Goal: Task Accomplishment & Management: Complete application form

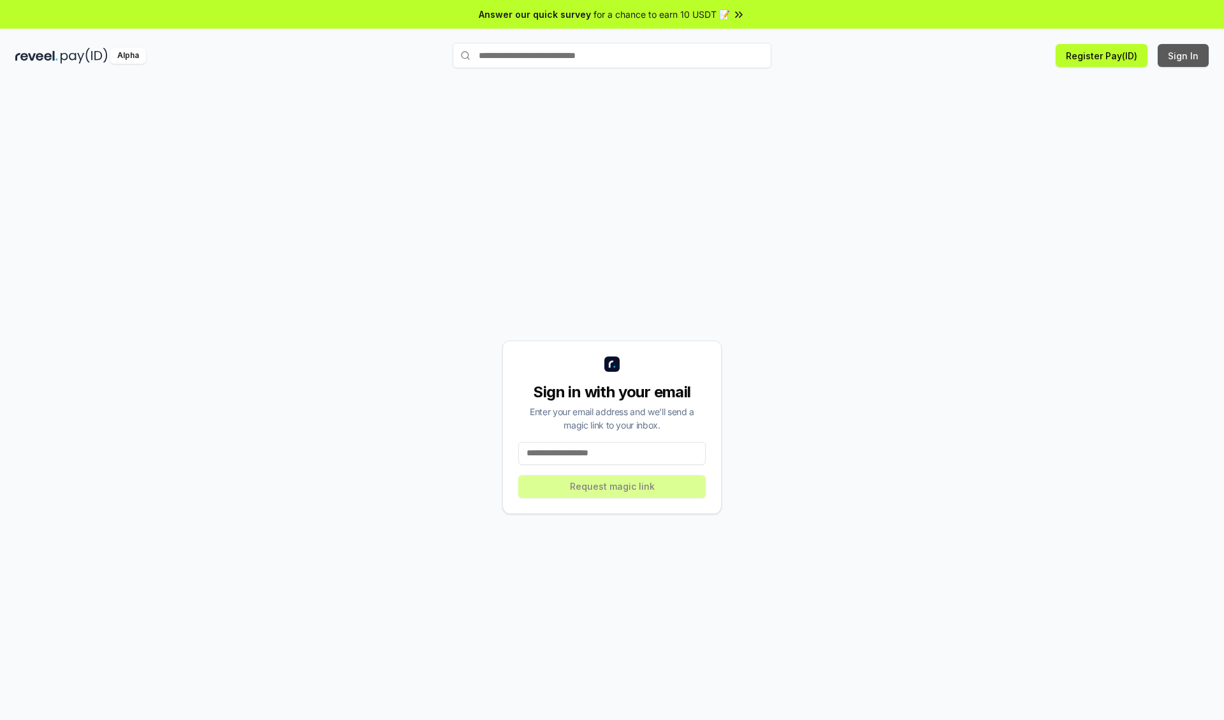
click at [1184, 55] on button "Sign In" at bounding box center [1183, 55] width 51 height 23
type input "**********"
click at [612, 486] on button "Request magic link" at bounding box center [611, 486] width 187 height 23
